Goal: Transaction & Acquisition: Purchase product/service

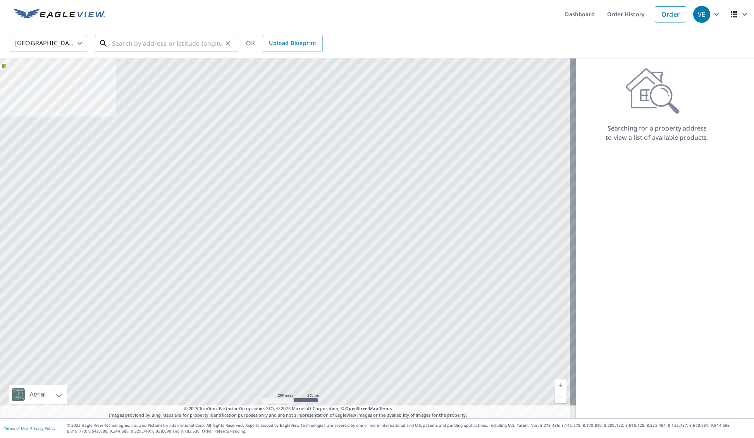
click at [147, 43] on input "text" at bounding box center [167, 44] width 110 height 22
paste input "[PERSON_NAME]"
type input "[PERSON_NAME]"
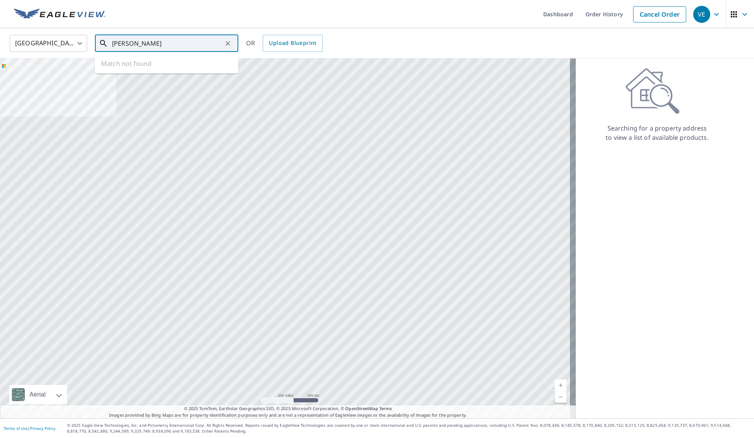
drag, startPoint x: 181, startPoint y: 45, endPoint x: 29, endPoint y: 41, distance: 152.0
click at [29, 41] on div "United States [GEOGRAPHIC_DATA] ​ [PERSON_NAME] ​ Match not found OR Upload Blu…" at bounding box center [374, 43] width 741 height 18
click at [139, 38] on input "text" at bounding box center [167, 44] width 110 height 22
paste input "[STREET_ADDRESS][PERSON_NAME]"
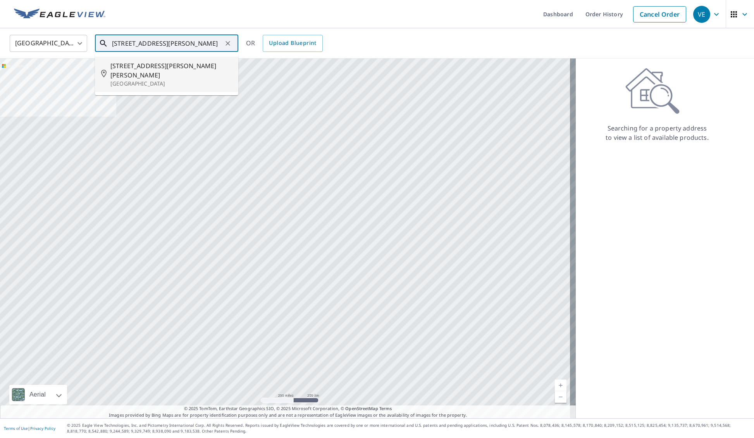
click at [169, 67] on span "[STREET_ADDRESS][PERSON_NAME][PERSON_NAME]" at bounding box center [171, 70] width 122 height 19
type input "[STREET_ADDRESS][PERSON_NAME][PERSON_NAME]"
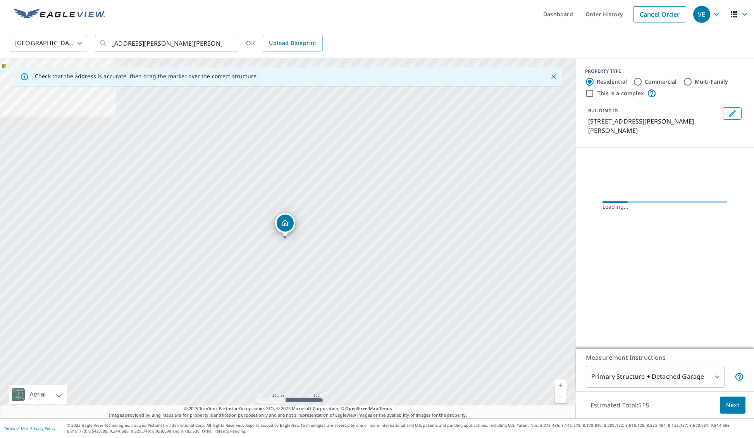
scroll to position [0, 0]
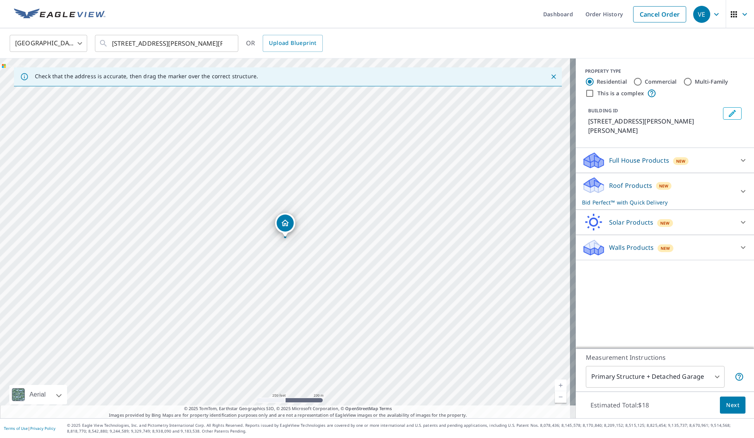
click at [622, 162] on p "Full House Products" at bounding box center [639, 160] width 60 height 9
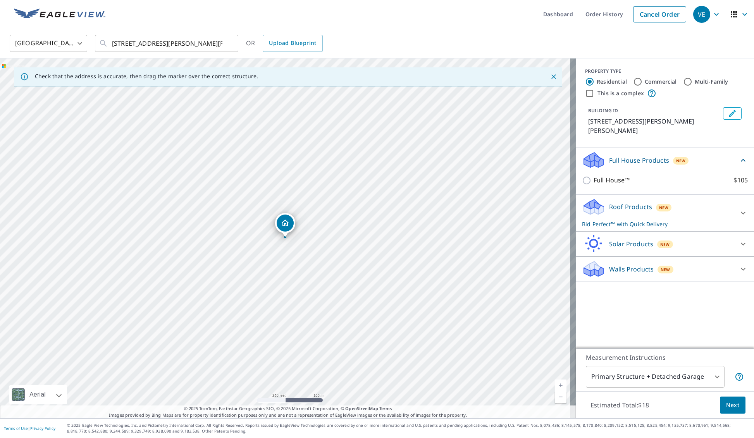
click at [648, 215] on div "Roof Products New Bid Perfect™ with Quick Delivery" at bounding box center [658, 213] width 152 height 30
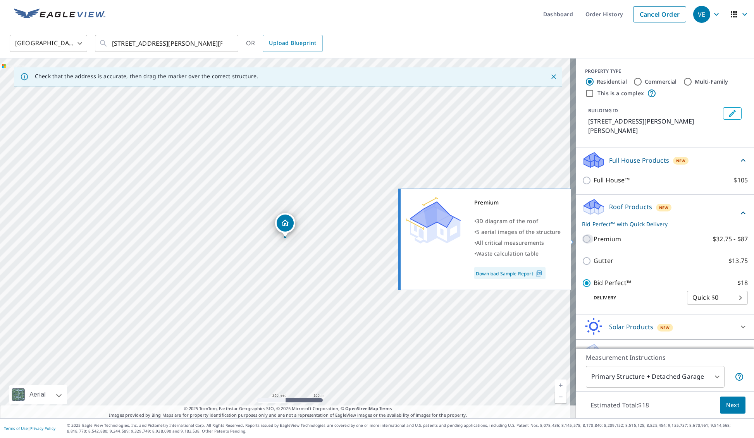
click at [582, 243] on input "Premium $32.75 - $87" at bounding box center [588, 238] width 12 height 9
checkbox input "true"
checkbox input "false"
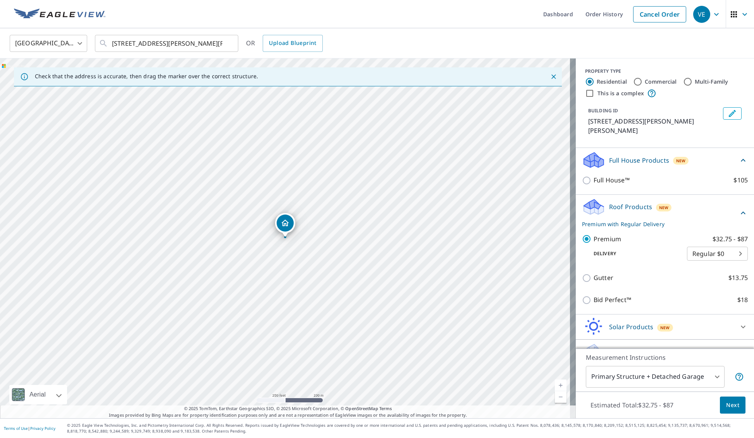
click at [728, 403] on span "Next" at bounding box center [732, 406] width 13 height 10
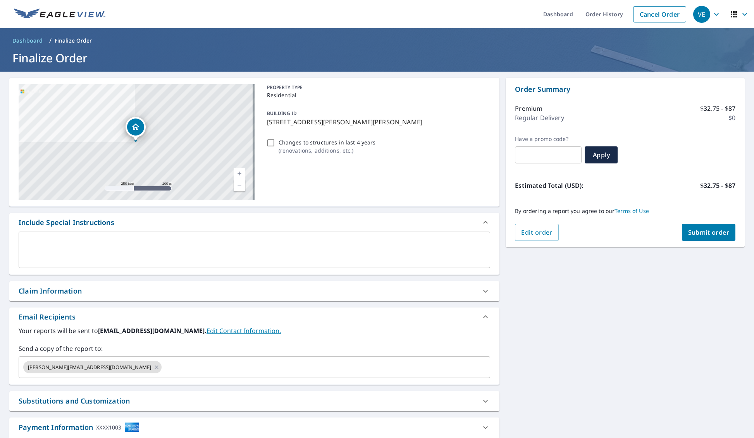
drag, startPoint x: 699, startPoint y: 243, endPoint x: 698, endPoint y: 236, distance: 6.6
click at [698, 234] on div "Order Summary Premium $32.75 - $87 Regular Delivery $0 Have a promo code? ​ App…" at bounding box center [625, 162] width 239 height 169
click at [698, 238] on button "Submit order" at bounding box center [709, 232] width 54 height 17
